Goal: Understand process/instructions: Learn how to perform a task or action

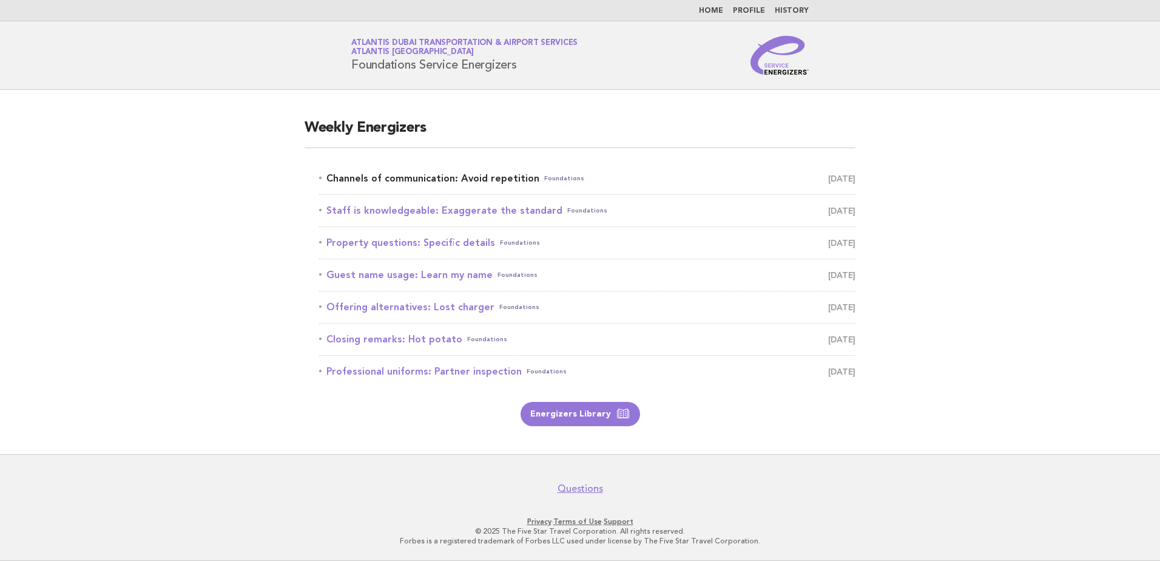
click at [481, 175] on link "Channels of communication: Avoid repetition Foundations September 25" at bounding box center [587, 178] width 536 height 17
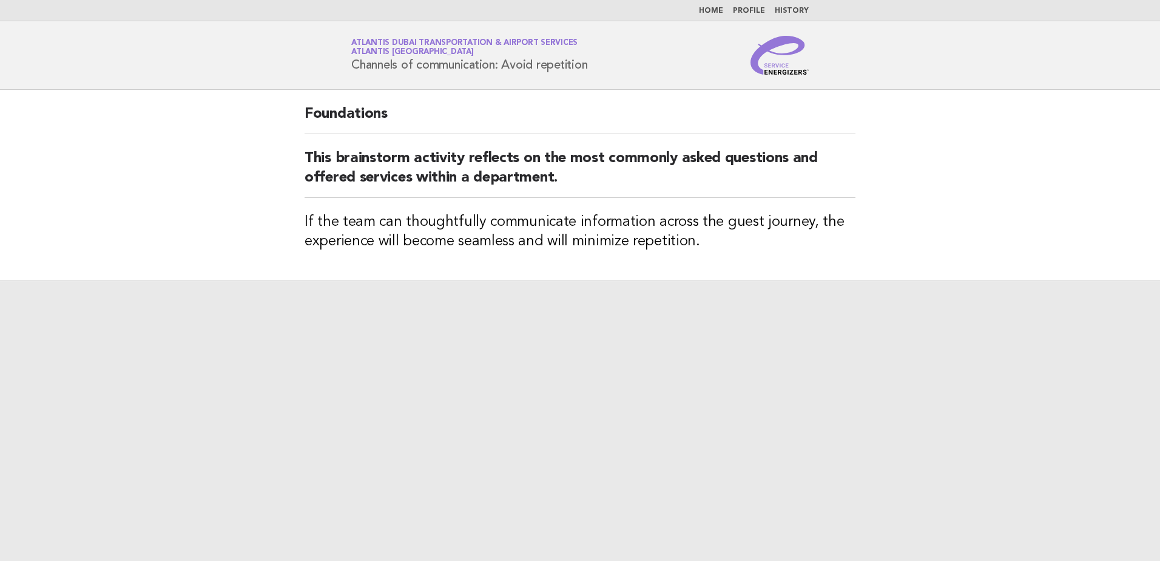
click at [467, 170] on h2 "This brainstorm activity reflects on the most commonly asked questions and offe…" at bounding box center [580, 173] width 551 height 49
click at [430, 67] on h1 "Service Energizers Atlantis Dubai Transportation & Airport Services Atlantis Du…" at bounding box center [469, 55] width 236 height 32
click at [509, 67] on h1 "Service Energizers Atlantis Dubai Transportation & Airport Services Atlantis Du…" at bounding box center [469, 55] width 236 height 32
click at [559, 67] on h1 "Service Energizers Atlantis Dubai Transportation & Airport Services Atlantis Du…" at bounding box center [469, 55] width 236 height 32
drag, startPoint x: 382, startPoint y: 69, endPoint x: 608, endPoint y: 69, distance: 226.3
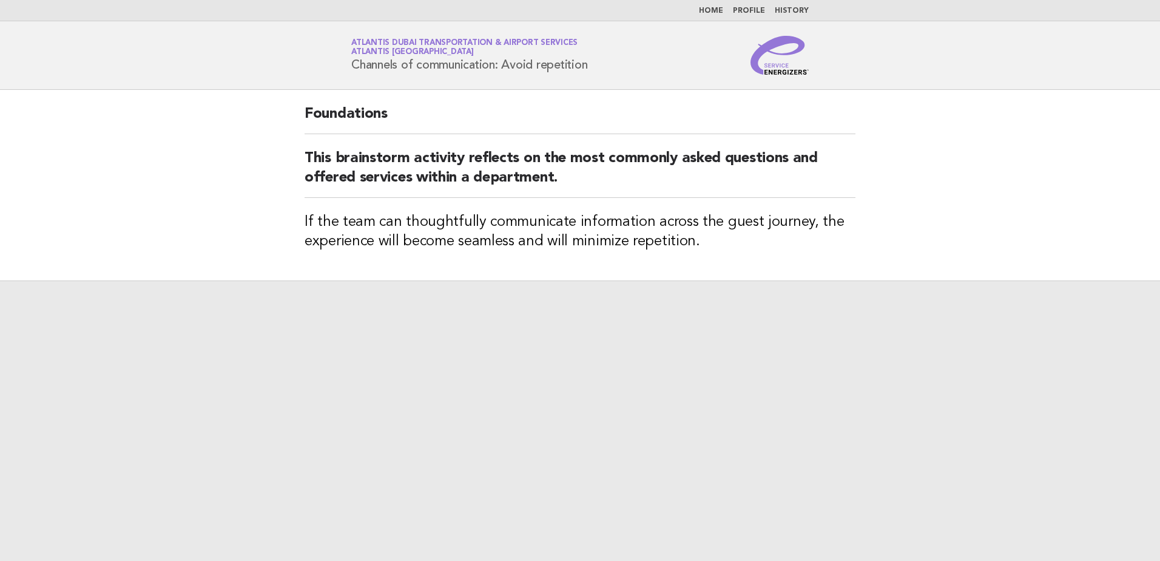
click at [608, 69] on div "Service Energizers Atlantis Dubai Transportation & Airport Services Atlantis Du…" at bounding box center [579, 55] width 491 height 39
click at [479, 69] on h1 "Service Energizers Atlantis Dubai Transportation & Airport Services Atlantis Du…" at bounding box center [469, 55] width 236 height 32
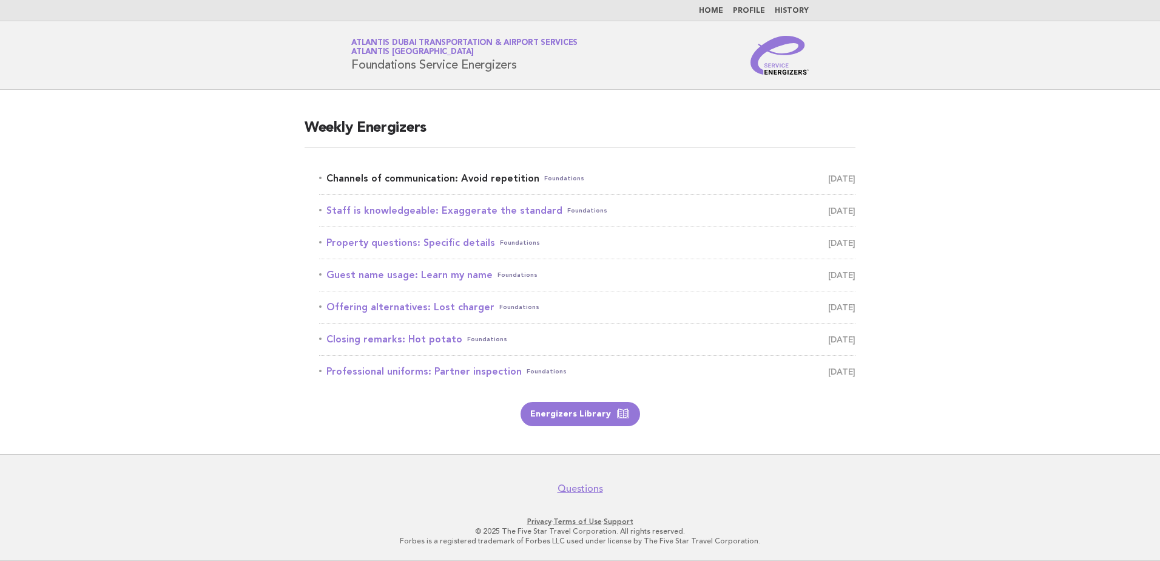
click at [402, 178] on link "Channels of communication: Avoid repetition Foundations September 25" at bounding box center [587, 178] width 536 height 17
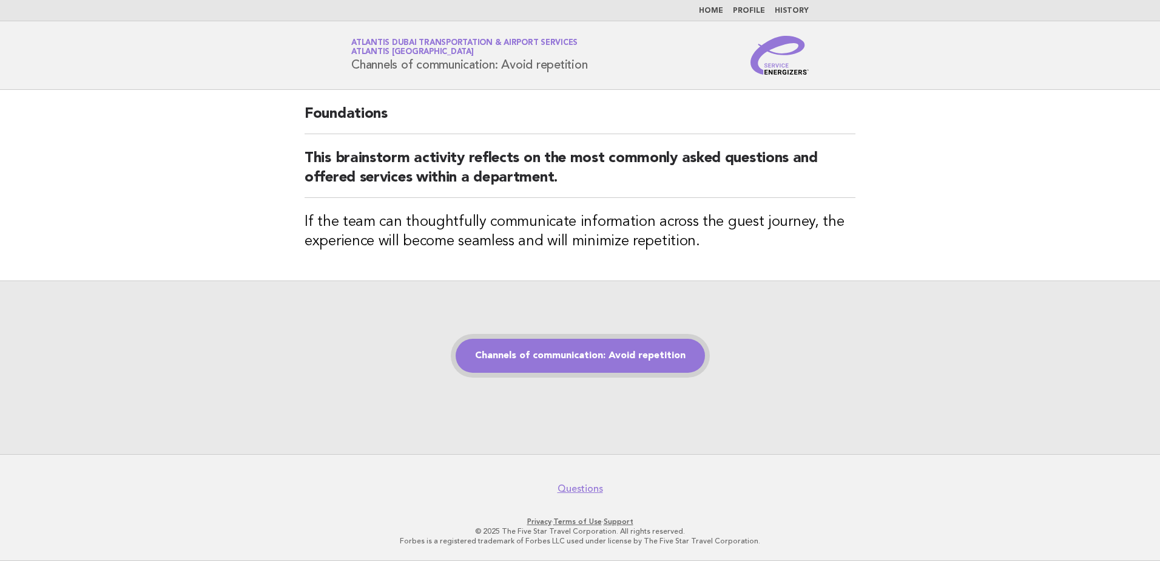
click at [556, 356] on link "Channels of communication: Avoid repetition" at bounding box center [580, 355] width 249 height 34
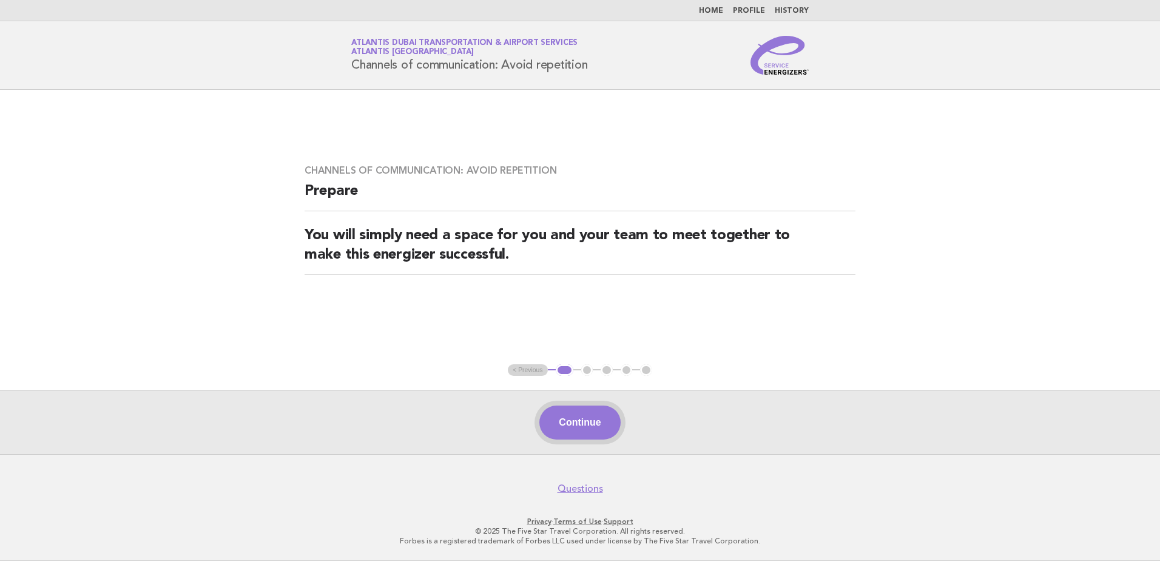
click at [581, 426] on button "Continue" at bounding box center [579, 422] width 81 height 34
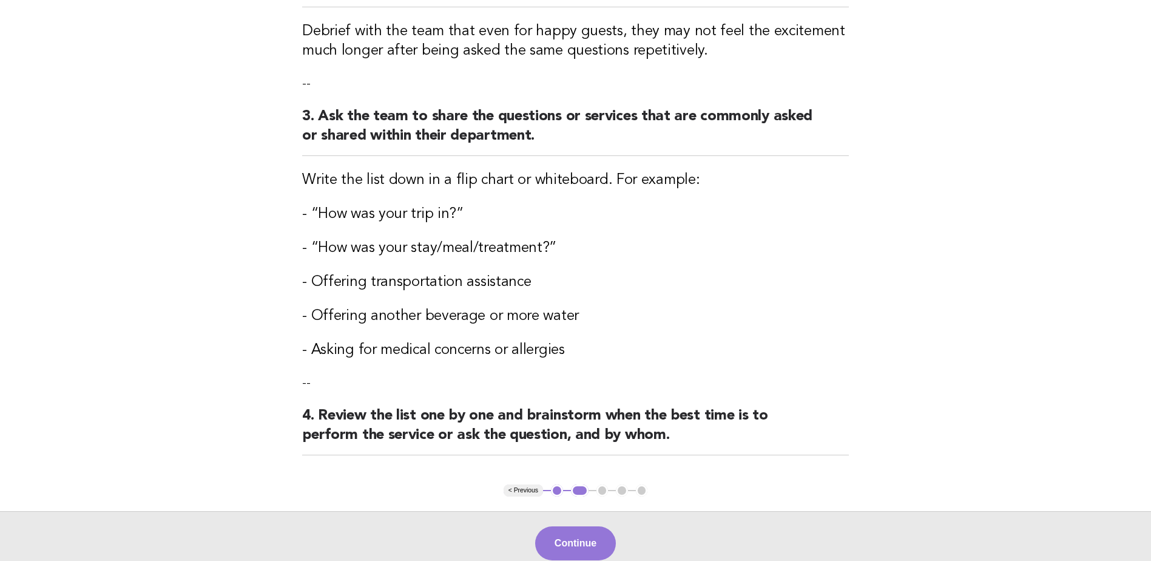
scroll to position [335, 0]
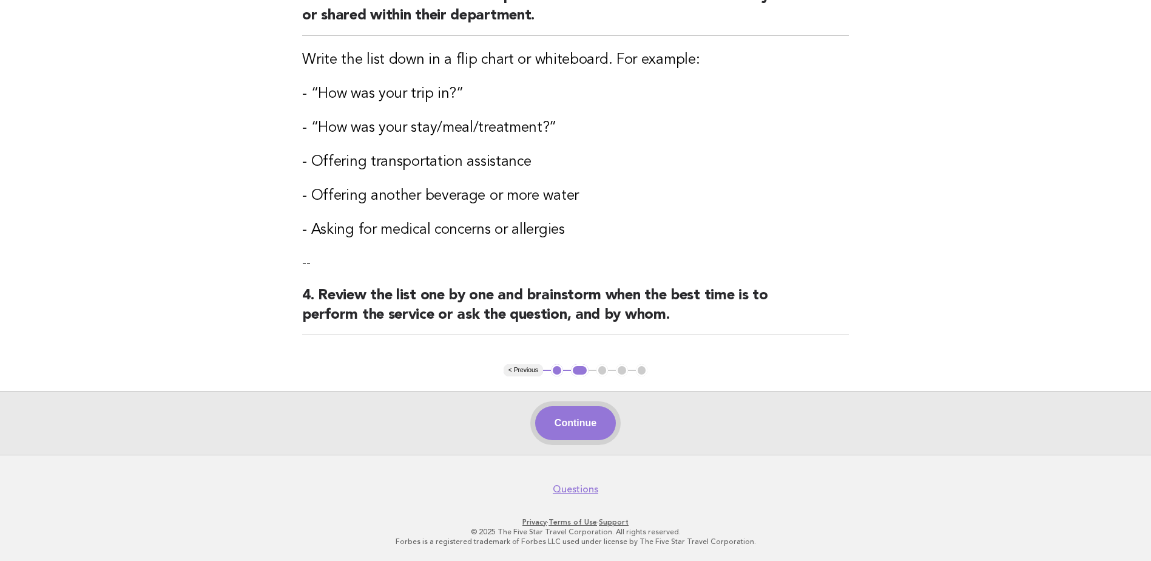
click at [574, 428] on button "Continue" at bounding box center [575, 423] width 81 height 34
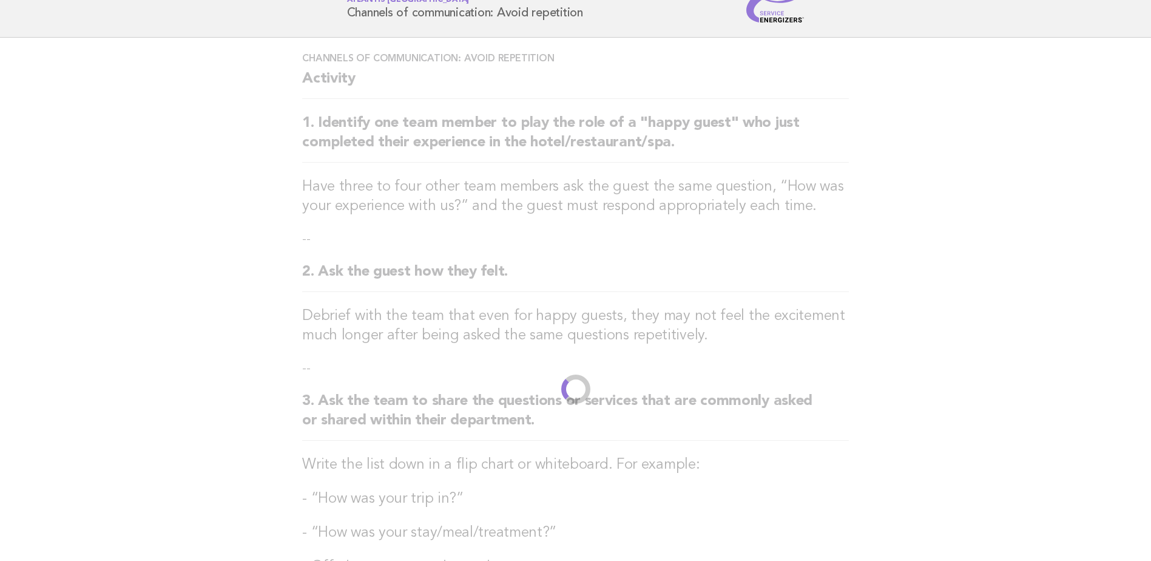
scroll to position [0, 0]
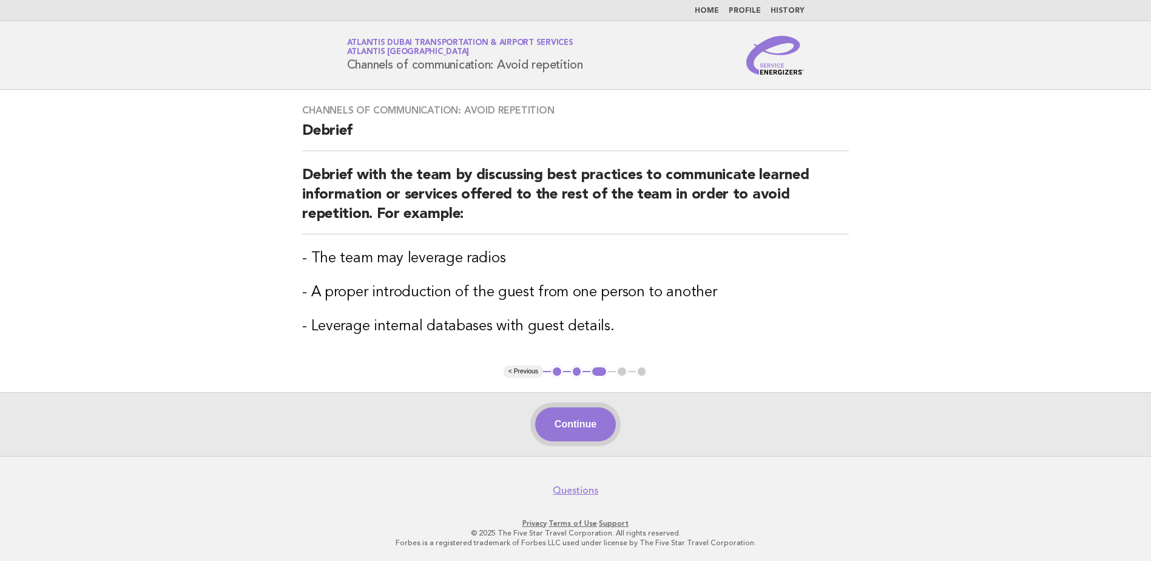
click at [574, 425] on button "Continue" at bounding box center [575, 424] width 81 height 34
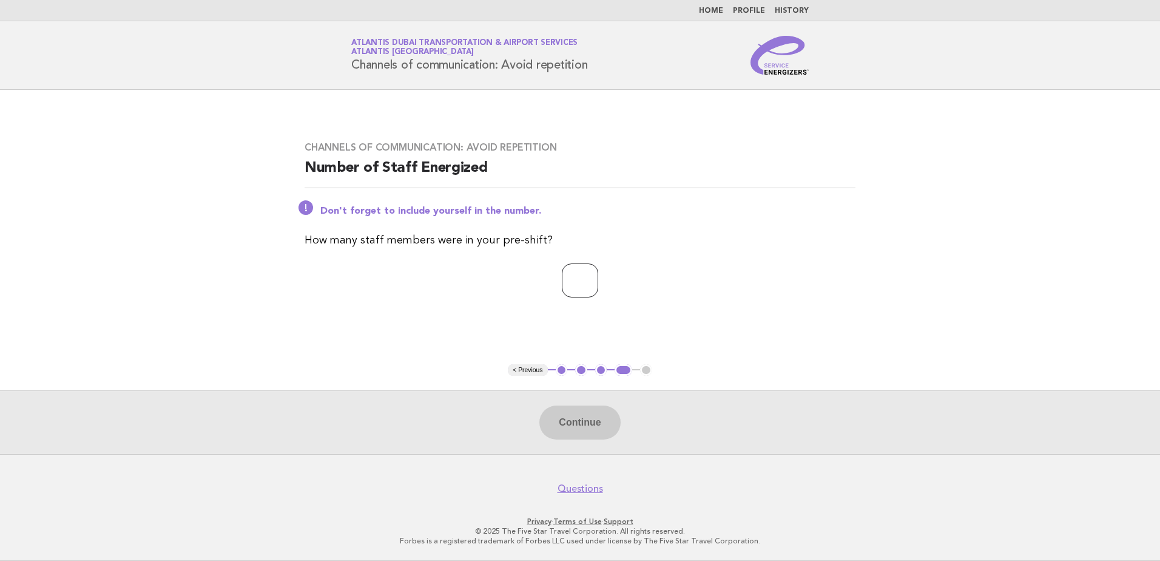
click at [592, 278] on input "number" at bounding box center [580, 280] width 36 height 34
type input "**"
click at [582, 423] on button "Continue" at bounding box center [579, 422] width 81 height 34
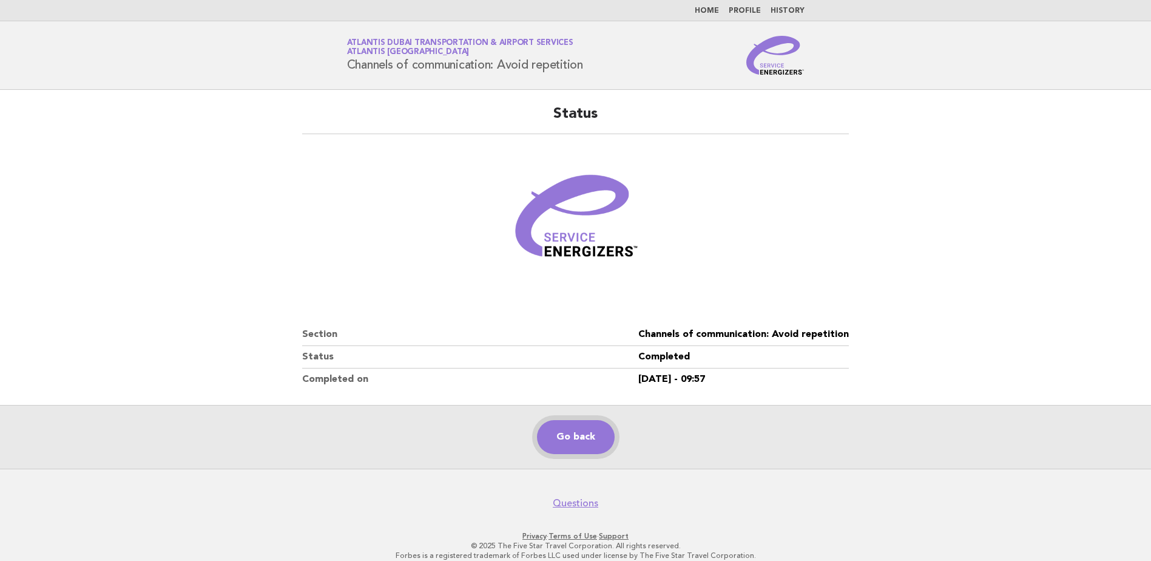
click at [569, 440] on link "Go back" at bounding box center [576, 437] width 78 height 34
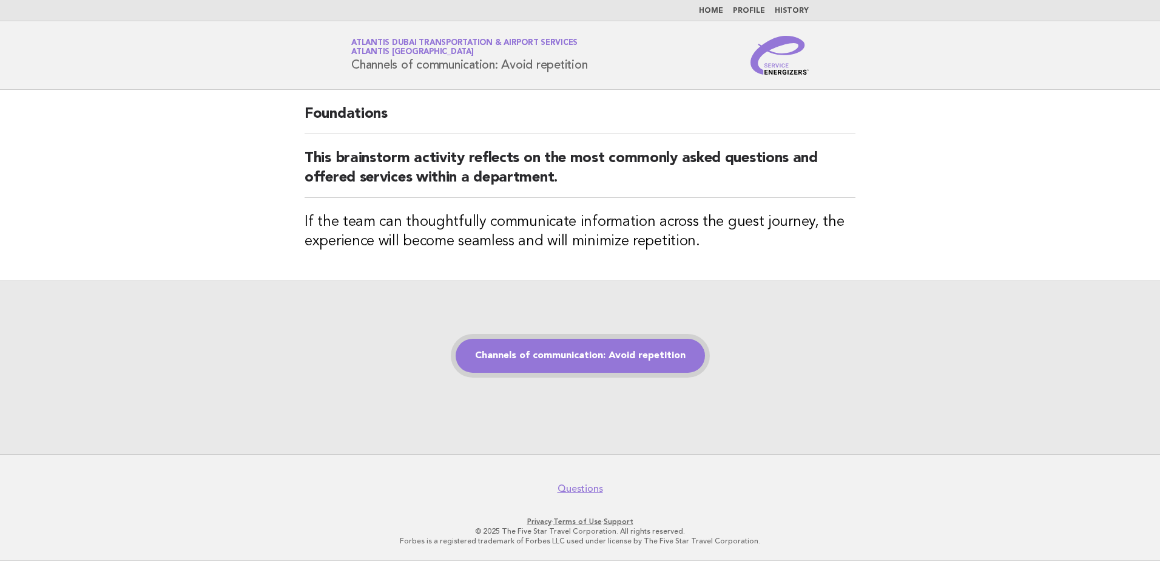
click at [564, 356] on link "Channels of communication: Avoid repetition" at bounding box center [580, 355] width 249 height 34
